Goal: Task Accomplishment & Management: Manage account settings

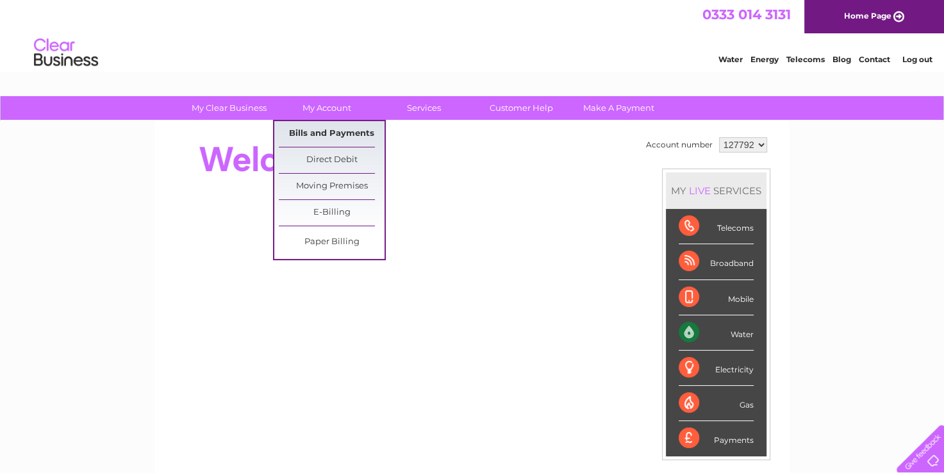
click at [356, 135] on link "Bills and Payments" at bounding box center [332, 134] width 106 height 26
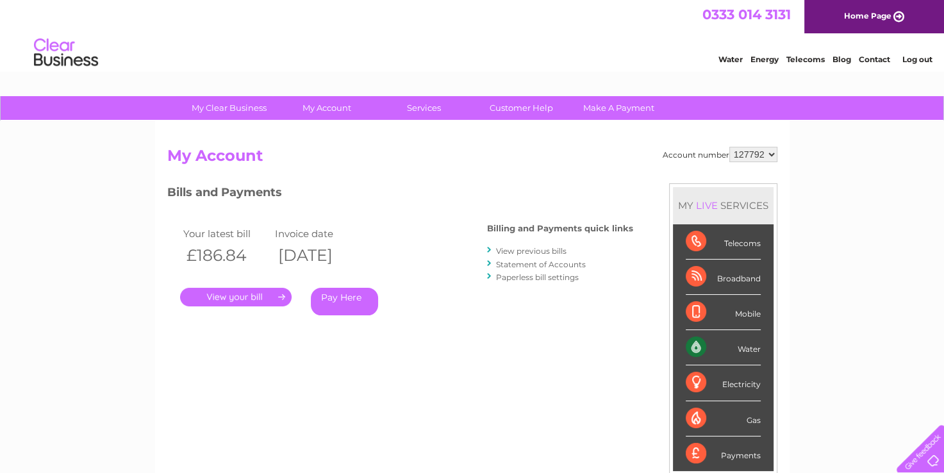
click at [249, 295] on link "." at bounding box center [236, 297] width 112 height 19
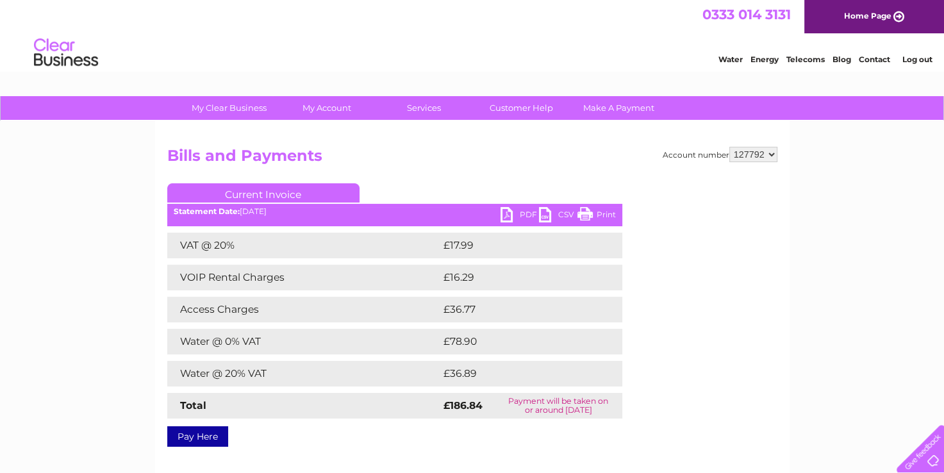
click at [511, 214] on link "PDF" at bounding box center [520, 216] width 38 height 19
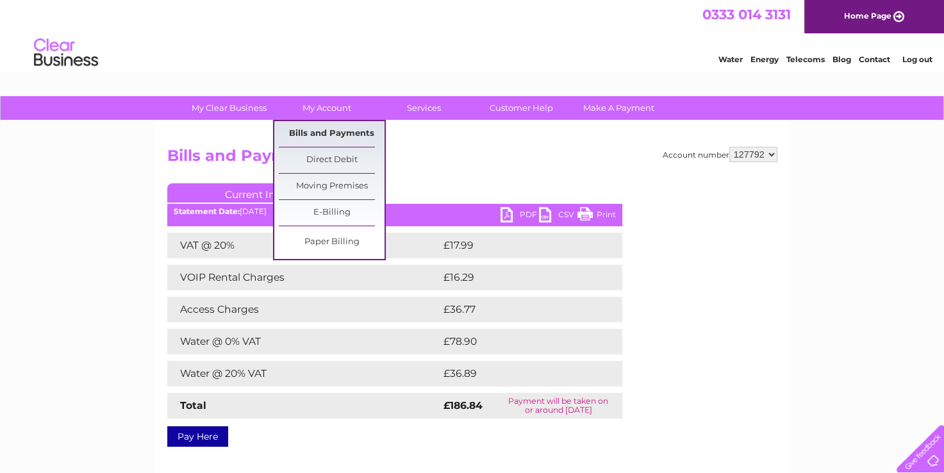
click at [333, 136] on link "Bills and Payments" at bounding box center [332, 134] width 106 height 26
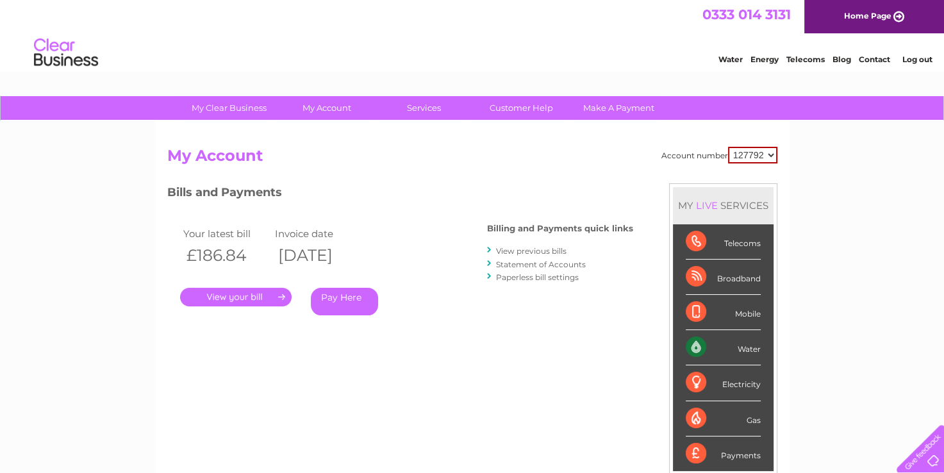
click at [548, 250] on link "View previous bills" at bounding box center [531, 251] width 71 height 10
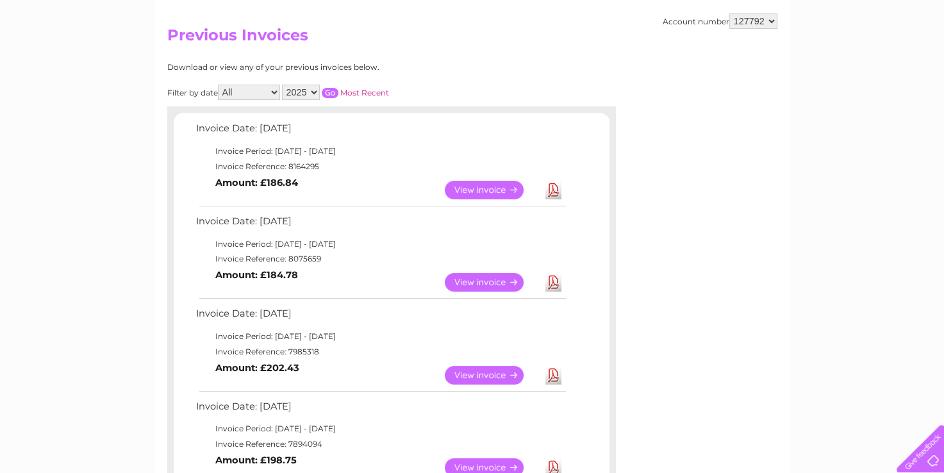
scroll to position [128, 0]
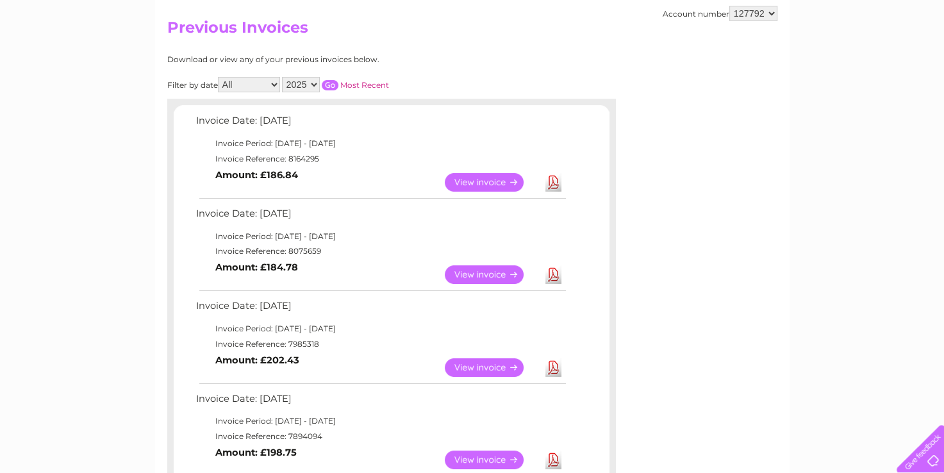
click at [500, 270] on link "View" at bounding box center [492, 274] width 94 height 19
click at [481, 360] on link "View" at bounding box center [492, 367] width 94 height 19
click at [488, 458] on link "View" at bounding box center [492, 460] width 94 height 19
click at [483, 181] on link "View" at bounding box center [492, 182] width 94 height 19
click at [493, 271] on link "View" at bounding box center [492, 274] width 94 height 19
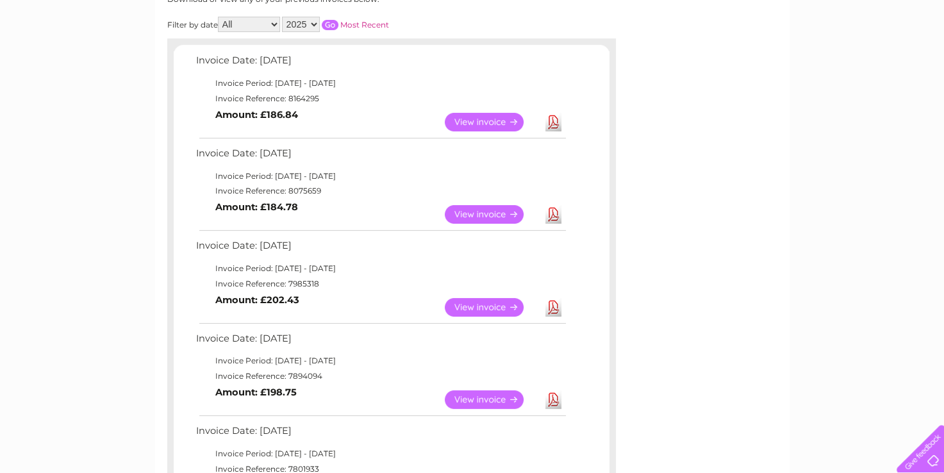
scroll to position [256, 0]
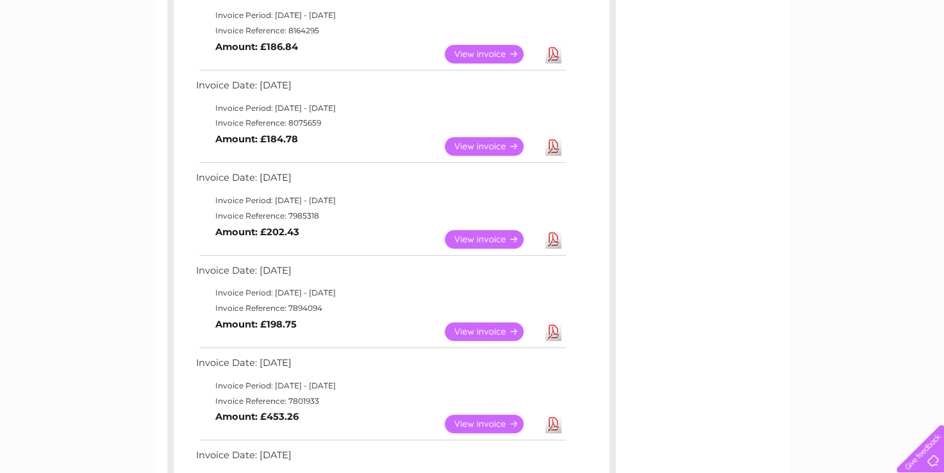
click at [477, 426] on link "View" at bounding box center [492, 424] width 94 height 19
